Goal: Task Accomplishment & Management: Complete application form

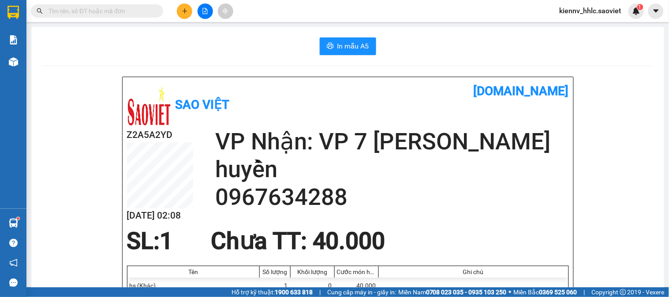
click at [182, 11] on icon "plus" at bounding box center [185, 11] width 6 height 6
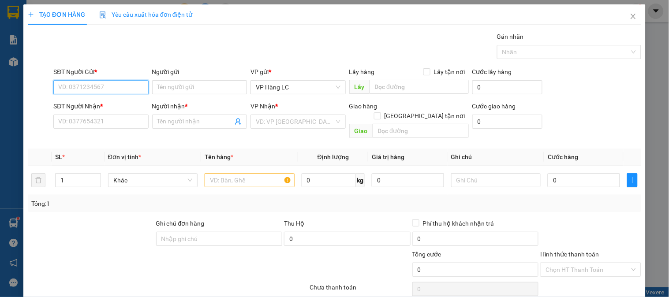
click at [108, 85] on input "SĐT Người Gửi *" at bounding box center [100, 87] width 95 height 14
type input "0362410168"
click at [109, 98] on div "0362410168 - xướng" at bounding box center [100, 105] width 94 height 14
type input "xướng"
type input "0989795582"
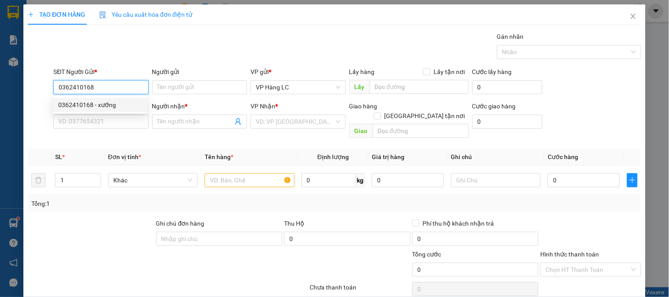
type input "Hà"
type input "0362410168"
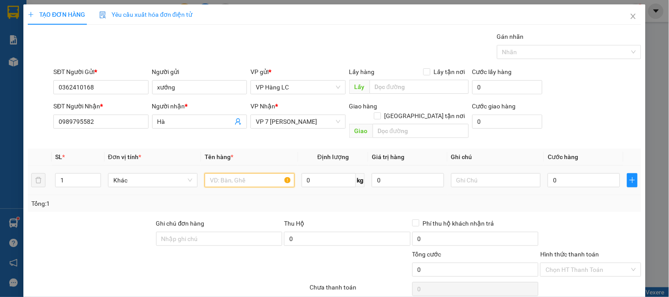
click at [231, 173] on input "text" at bounding box center [250, 180] width 90 height 14
type input "túi vàng đồ ăn"
click at [563, 177] on input "0" at bounding box center [584, 180] width 72 height 14
type input "4"
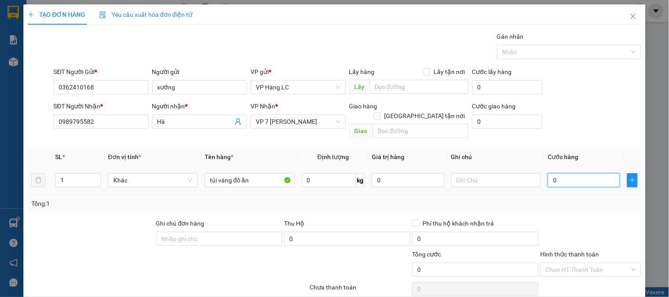
type input "4"
type input "40"
type input "40.000"
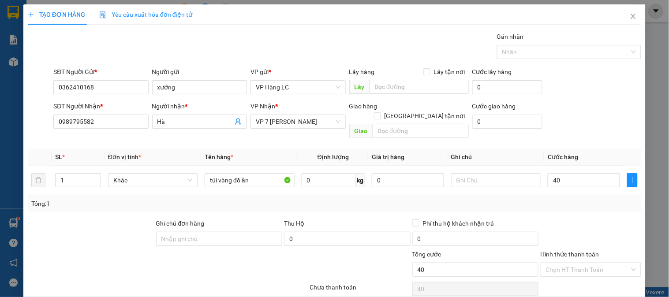
type input "40.000"
click at [550, 199] on div "Tổng: 1" at bounding box center [334, 204] width 607 height 10
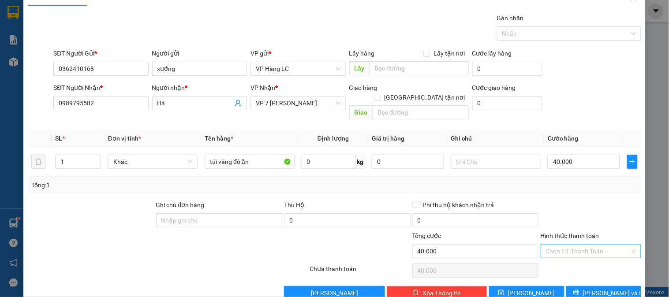
scroll to position [29, 0]
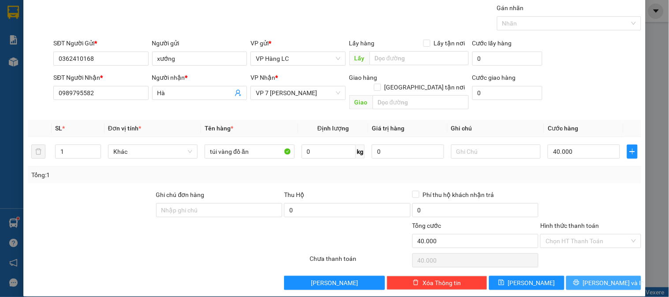
click at [579, 276] on button "[PERSON_NAME] và In" at bounding box center [603, 283] width 75 height 14
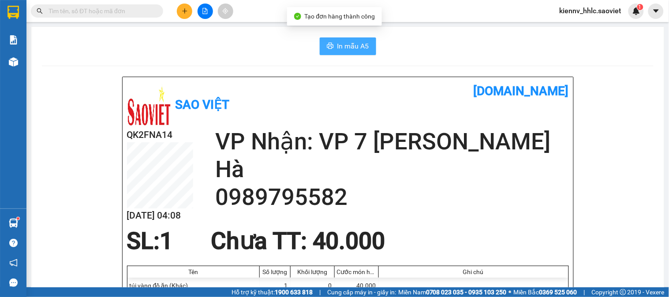
click at [341, 50] on span "In mẫu A5" at bounding box center [354, 46] width 32 height 11
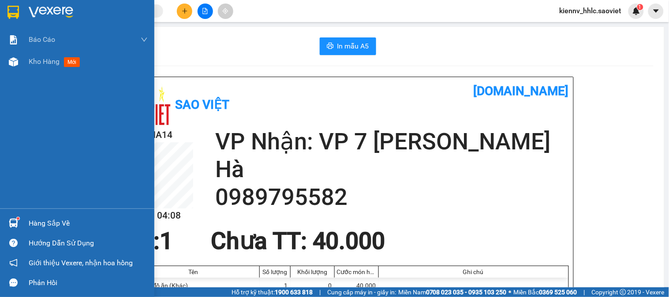
click at [21, 74] on div "Báo cáo 1B. Chi tiết đơn hàng 5. Doanh thu thực tế theo từng nhân viên Kho hàng…" at bounding box center [77, 119] width 154 height 180
click at [22, 58] on div "Kho hàng mới" at bounding box center [77, 62] width 154 height 22
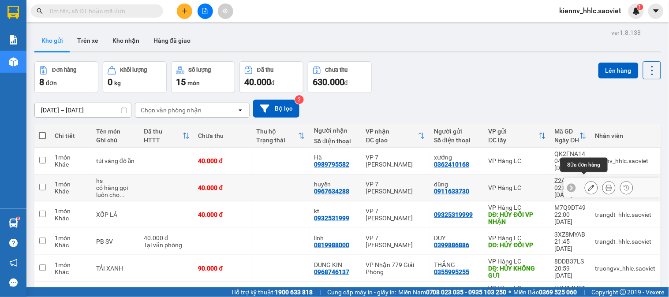
click at [589, 185] on icon at bounding box center [592, 188] width 6 height 6
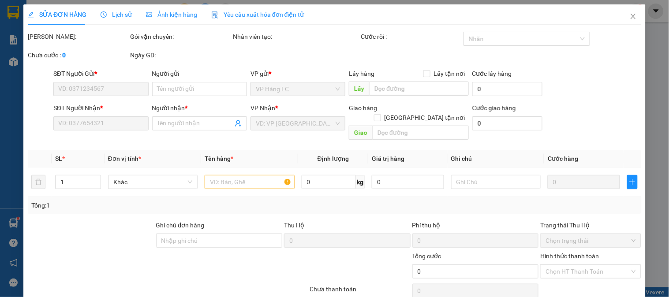
type input "0911633730"
type input "dũng"
type input "0967634288"
type input "huyền"
type input "40.000"
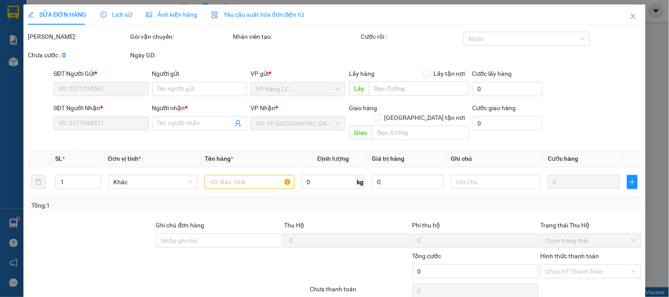
type input "40.000"
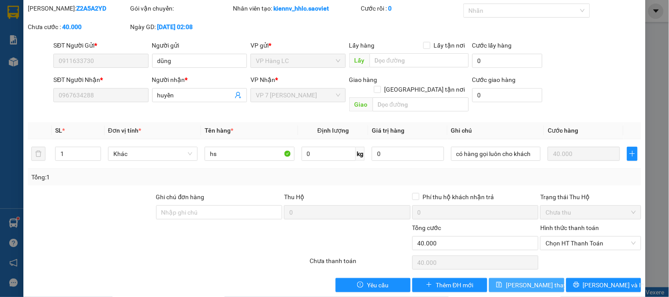
scroll to position [31, 0]
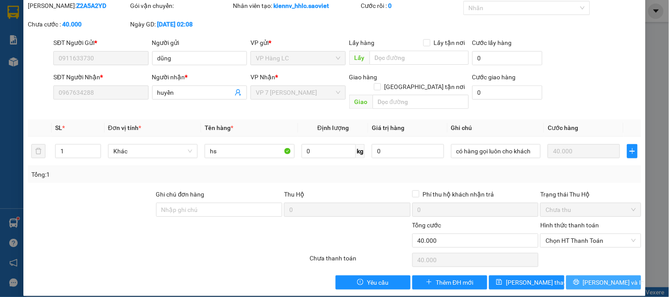
click at [578, 276] on button "[PERSON_NAME] và In" at bounding box center [603, 283] width 75 height 14
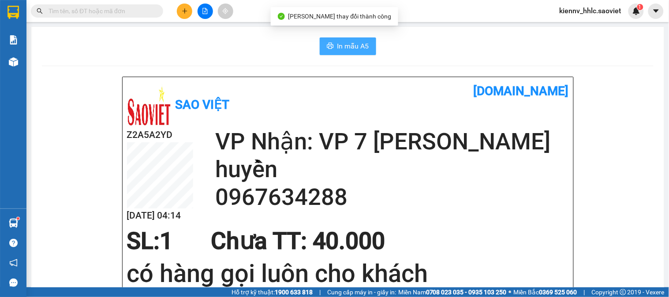
click at [360, 53] on button "In mẫu A5" at bounding box center [348, 47] width 56 height 18
